Goal: Transaction & Acquisition: Purchase product/service

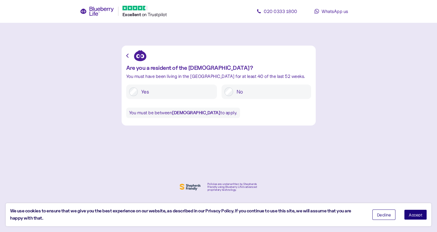
click at [159, 91] on label "Yes" at bounding box center [176, 92] width 76 height 9
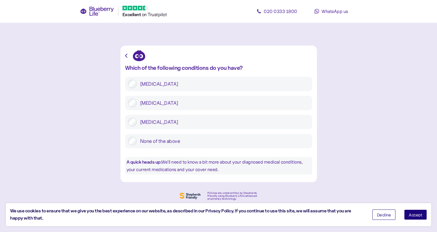
click at [127, 57] on icon "button" at bounding box center [126, 56] width 2 height 4
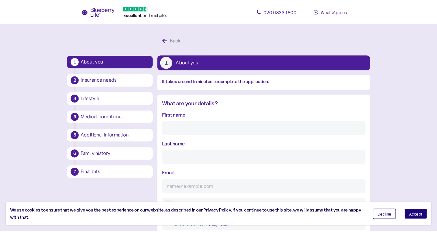
scroll to position [11, 0]
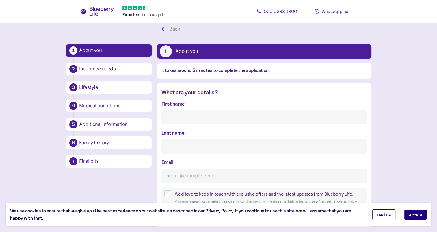
click at [168, 112] on input "First name" at bounding box center [265, 117] width 206 height 14
type input "[PERSON_NAME]"
type input "Mughal"
type input "[EMAIL_ADDRESS][DOMAIN_NAME]"
type input "**********"
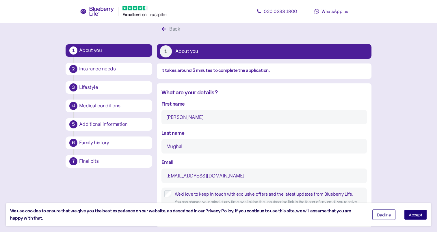
type input "*******"
type input "**********"
type input "*******"
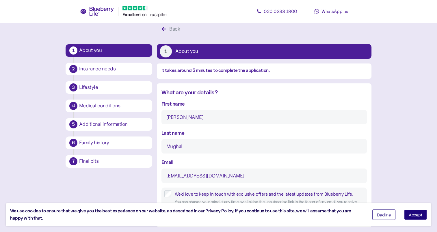
click at [423, 212] on button "Accept" at bounding box center [415, 215] width 23 height 10
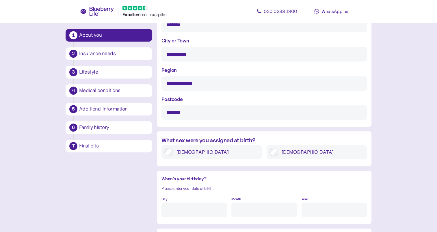
scroll to position [339, 0]
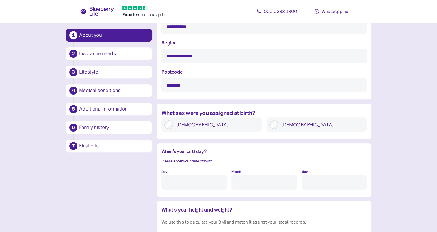
click at [282, 128] on label "[DEMOGRAPHIC_DATA]" at bounding box center [321, 125] width 86 height 9
click at [208, 182] on input "Day" at bounding box center [194, 182] width 65 height 14
type input "19"
type input "3"
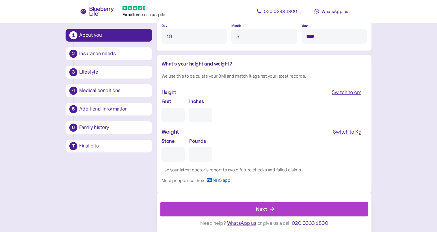
scroll to position [486, 0]
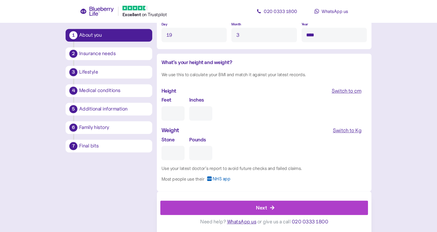
type input "****"
click at [167, 113] on input "Feet" at bounding box center [173, 113] width 23 height 14
type input "5"
type input "0"
type input "5"
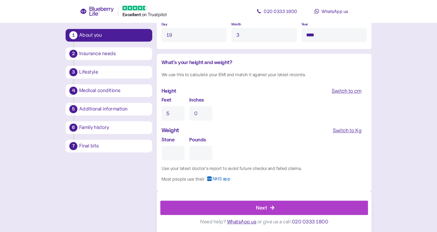
type input "8"
type input "9"
click at [348, 131] on div "Switch to Kg" at bounding box center [347, 131] width 29 height 8
click at [168, 152] on input "Kg" at bounding box center [186, 153] width 49 height 14
type input "***"
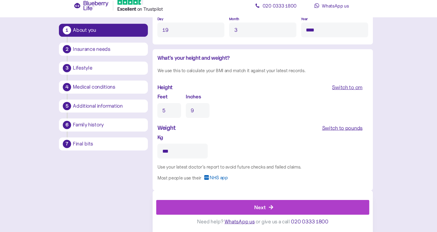
click at [281, 208] on div "Next" at bounding box center [265, 208] width 195 height 14
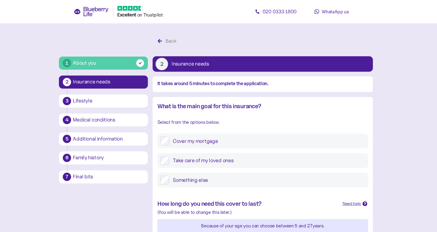
click at [201, 174] on label "Something else" at bounding box center [268, 175] width 191 height 9
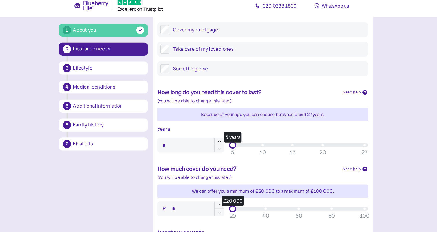
scroll to position [110, 0]
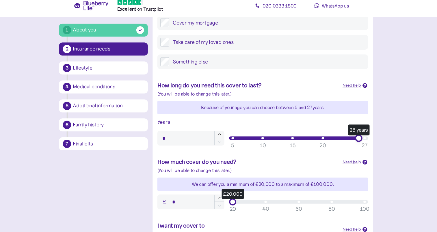
type input "**"
click at [362, 142] on div "26 years" at bounding box center [299, 140] width 129 height 3
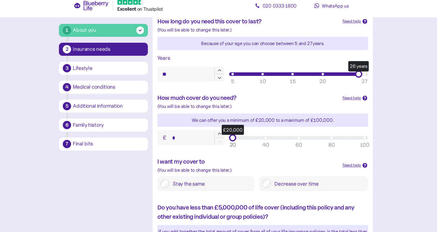
scroll to position [177, 0]
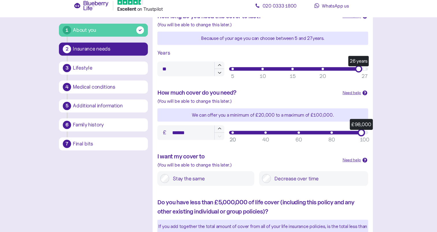
click at [363, 136] on div "£98,000" at bounding box center [299, 135] width 129 height 3
click at [364, 135] on div "£98,000" at bounding box center [299, 135] width 129 height 3
click at [361, 134] on div "£96,000" at bounding box center [299, 135] width 129 height 3
click at [364, 134] on div "£96,000" at bounding box center [299, 135] width 129 height 3
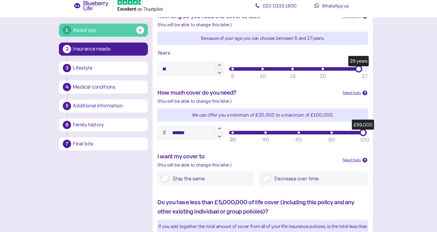
click at [222, 131] on icon "button" at bounding box center [222, 131] width 5 height 5
type input "*******"
type input "**"
click at [192, 180] on label "Stay the same" at bounding box center [213, 180] width 80 height 9
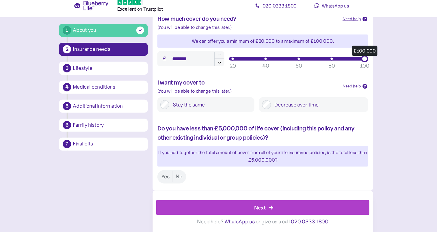
scroll to position [250, 0]
click at [166, 178] on label "Yes" at bounding box center [170, 178] width 14 height 11
click at [262, 208] on div "Next" at bounding box center [261, 208] width 11 height 8
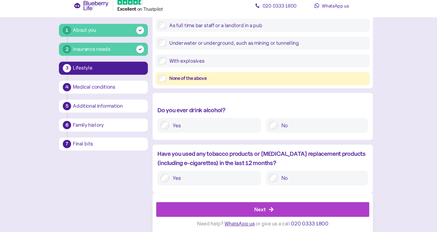
scroll to position [206, 0]
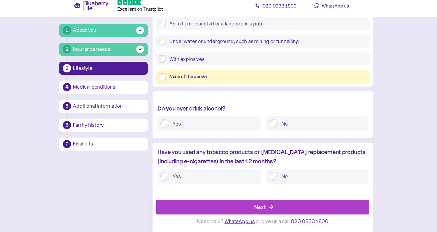
click at [261, 204] on div "Next" at bounding box center [261, 208] width 11 height 8
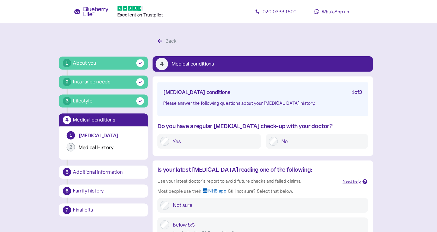
click at [174, 137] on label "Yes" at bounding box center [216, 138] width 87 height 9
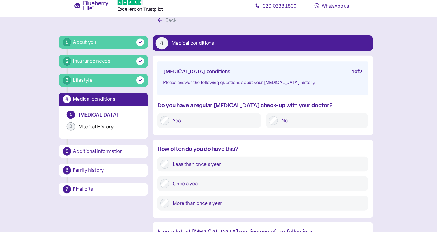
scroll to position [16, 0]
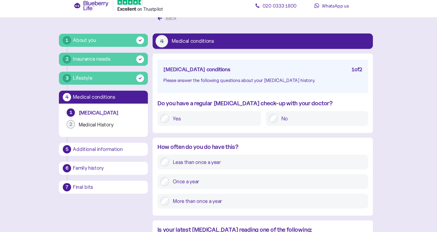
click at [221, 204] on label "More than once a year" at bounding box center [268, 202] width 191 height 9
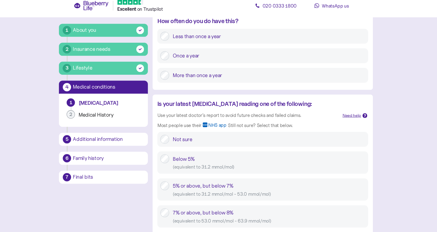
scroll to position [141, 0]
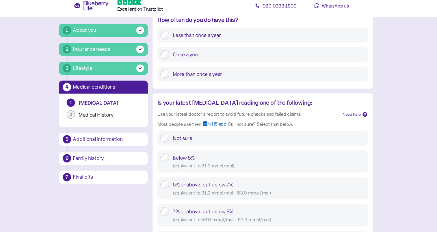
click at [200, 79] on label "More than once a year" at bounding box center [268, 78] width 191 height 9
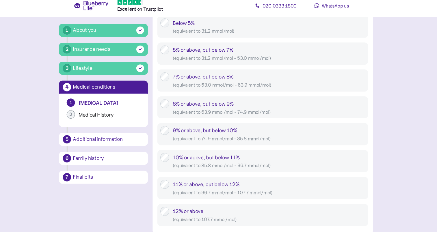
scroll to position [276, 0]
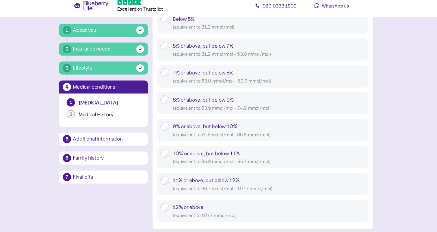
drag, startPoint x: 437, startPoint y: 230, endPoint x: 103, endPoint y: 208, distance: 334.6
click at [103, 208] on div "1 About you 2 Insurance needs 3 Lifestyle 4 Medical conditions 1 [MEDICAL_DATA]…" at bounding box center [219, 189] width 306 height 863
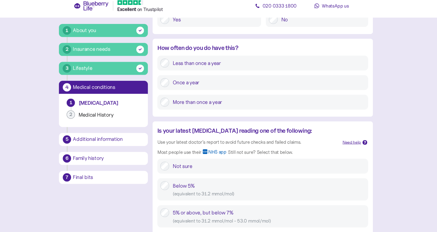
scroll to position [114, 0]
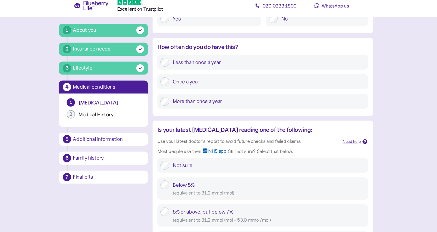
click at [352, 142] on div "Need help" at bounding box center [351, 144] width 18 height 6
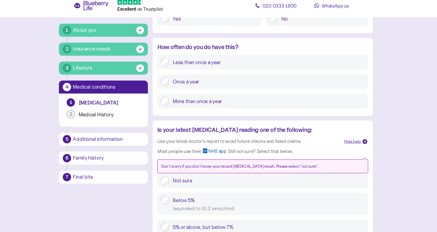
scroll to position [125, 0]
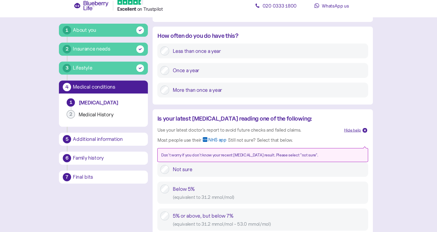
click at [186, 170] on div "Not sure" at bounding box center [271, 171] width 188 height 9
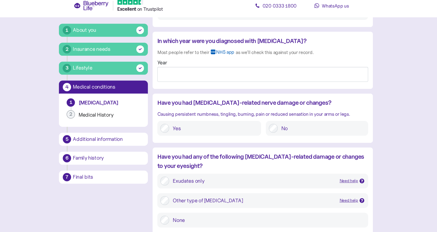
scroll to position [605, 0]
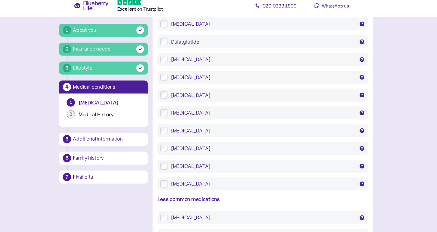
scroll to position [1070, 0]
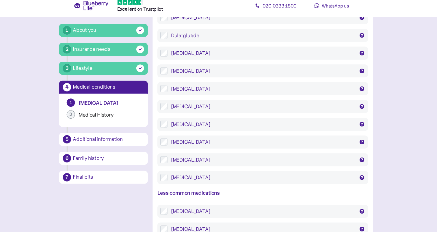
click at [195, 141] on div "[MEDICAL_DATA]" at bounding box center [264, 144] width 179 height 7
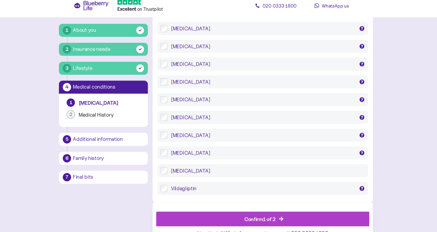
scroll to position [1268, 0]
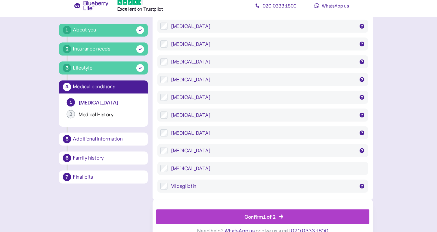
click at [238, 210] on div "Confirm 1 of 2" at bounding box center [265, 217] width 195 height 14
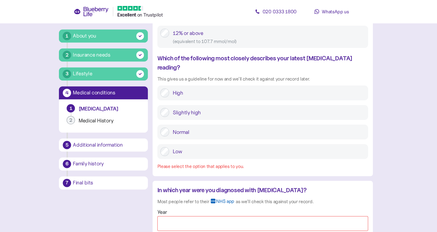
scroll to position [455, 0]
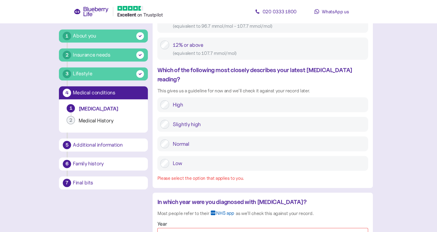
click at [171, 136] on div at bounding box center [169, 140] width 9 height 9
click at [177, 136] on label "Normal" at bounding box center [268, 140] width 191 height 9
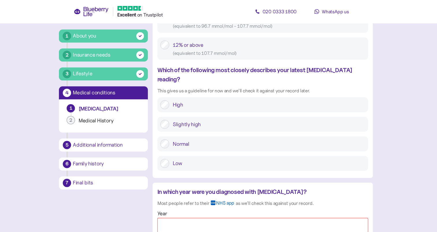
click at [241, 213] on input "Year" at bounding box center [265, 220] width 206 height 14
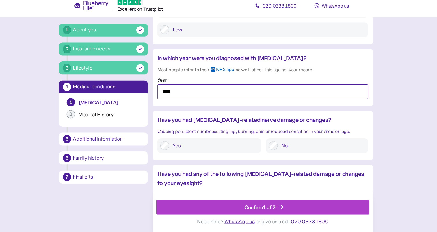
scroll to position [591, 0]
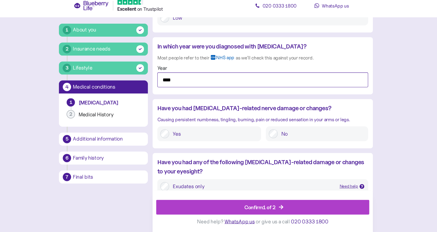
type input "****"
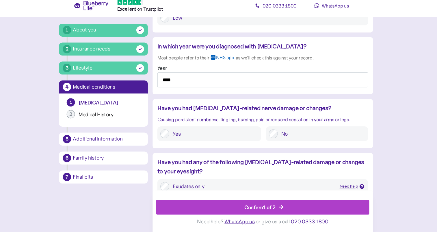
click at [278, 205] on div "Confirm 1 of 2" at bounding box center [265, 208] width 195 height 14
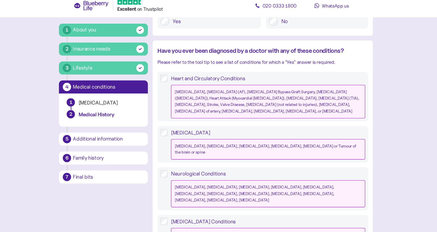
scroll to position [141, 0]
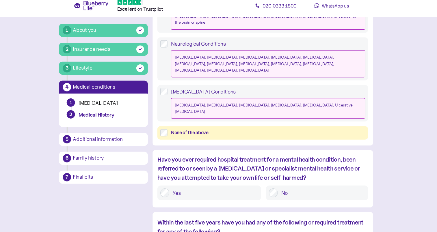
scroll to position [286, 0]
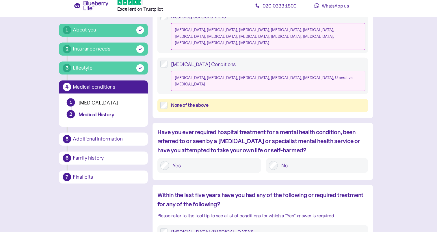
click at [202, 229] on label "[MEDICAL_DATA] ([MEDICAL_DATA])" at bounding box center [267, 232] width 193 height 7
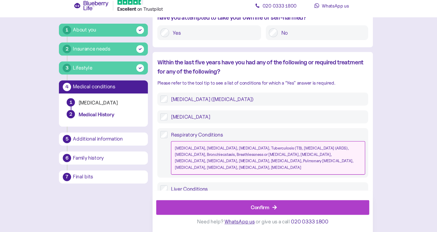
scroll to position [423, 0]
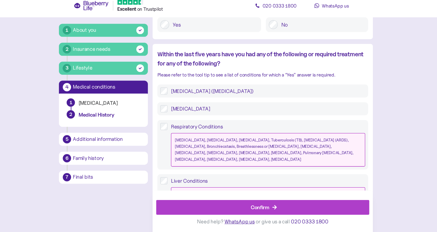
click at [268, 209] on div "Confirm" at bounding box center [262, 208] width 18 height 8
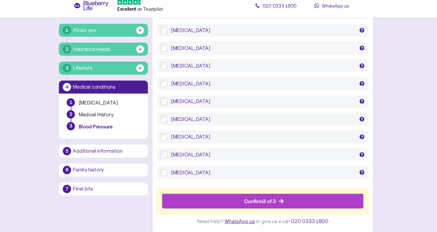
scroll to position [225, 0]
click at [189, 139] on div "[MEDICAL_DATA]" at bounding box center [264, 138] width 179 height 7
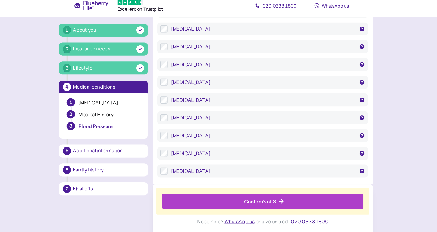
click at [255, 200] on div "Confirm 3 of 3" at bounding box center [261, 202] width 31 height 8
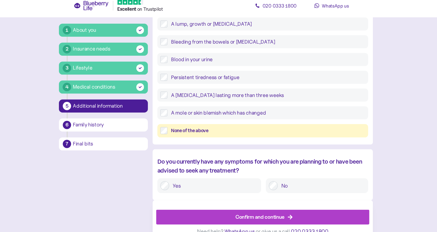
scroll to position [243, 0]
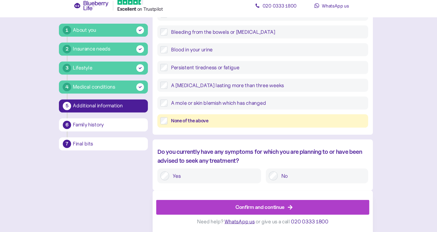
click at [180, 124] on div "None of the above" at bounding box center [269, 123] width 189 height 7
click at [281, 178] on label "No" at bounding box center [321, 177] width 85 height 9
click at [267, 208] on div "Confirm and continue" at bounding box center [262, 208] width 48 height 8
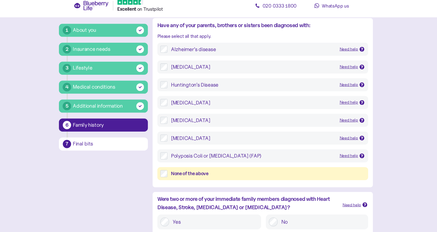
scroll to position [52, 0]
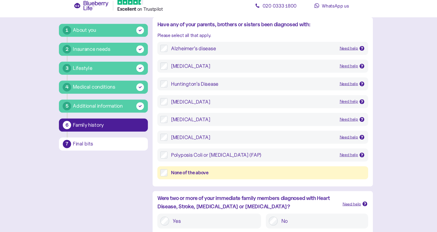
click at [183, 173] on div "None of the above" at bounding box center [269, 174] width 189 height 7
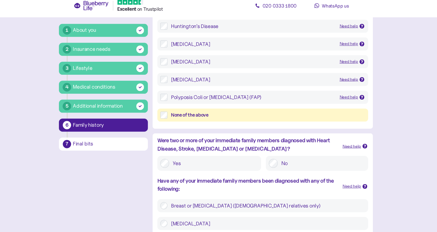
scroll to position [165, 0]
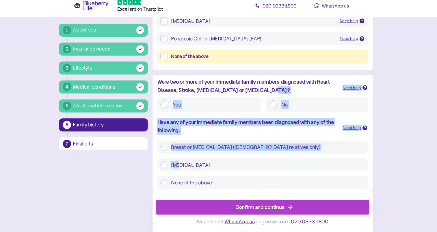
drag, startPoint x: 183, startPoint y: 173, endPoint x: 293, endPoint y: 93, distance: 136.7
click at [293, 93] on div "Were two or more of your immediate family members diagnosed with Heart Disease,…" at bounding box center [264, 135] width 215 height 113
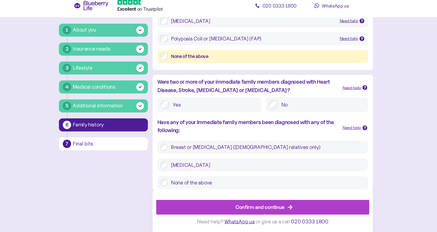
click at [211, 183] on label "None of the above" at bounding box center [267, 184] width 193 height 7
click at [254, 205] on div "Confirm and continue" at bounding box center [262, 208] width 48 height 8
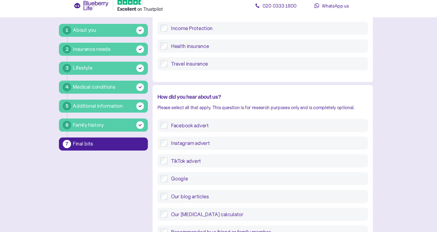
scroll to position [167, 0]
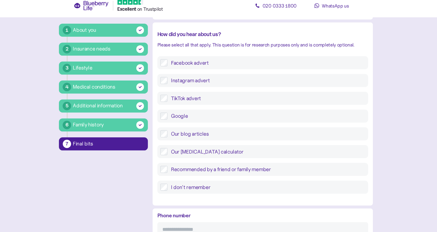
click at [177, 66] on label "Facebook advert" at bounding box center [267, 67] width 193 height 7
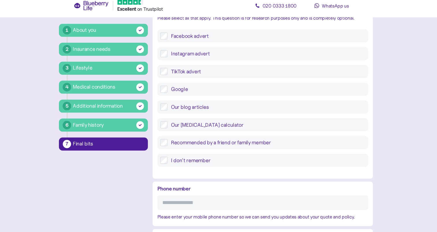
scroll to position [231, 0]
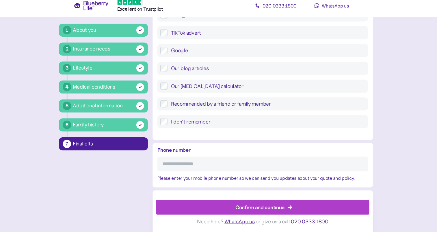
click at [204, 162] on input "Phone number" at bounding box center [265, 166] width 206 height 14
click at [214, 165] on input "Phone number" at bounding box center [265, 166] width 206 height 14
type input "**********"
click at [242, 210] on div "Confirm and continue" at bounding box center [262, 208] width 48 height 8
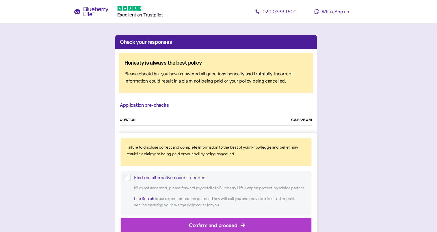
click at [236, 217] on div "Confirm and proceed" at bounding box center [215, 220] width 47 height 8
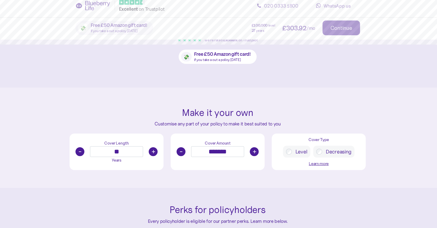
scroll to position [373, 0]
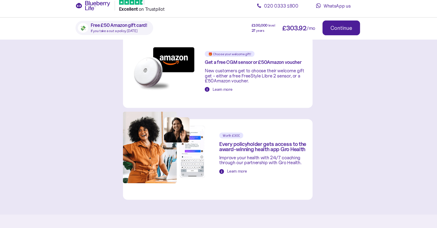
click at [341, 32] on div "Continue" at bounding box center [339, 32] width 21 height 5
